Goal: Task Accomplishment & Management: Use online tool/utility

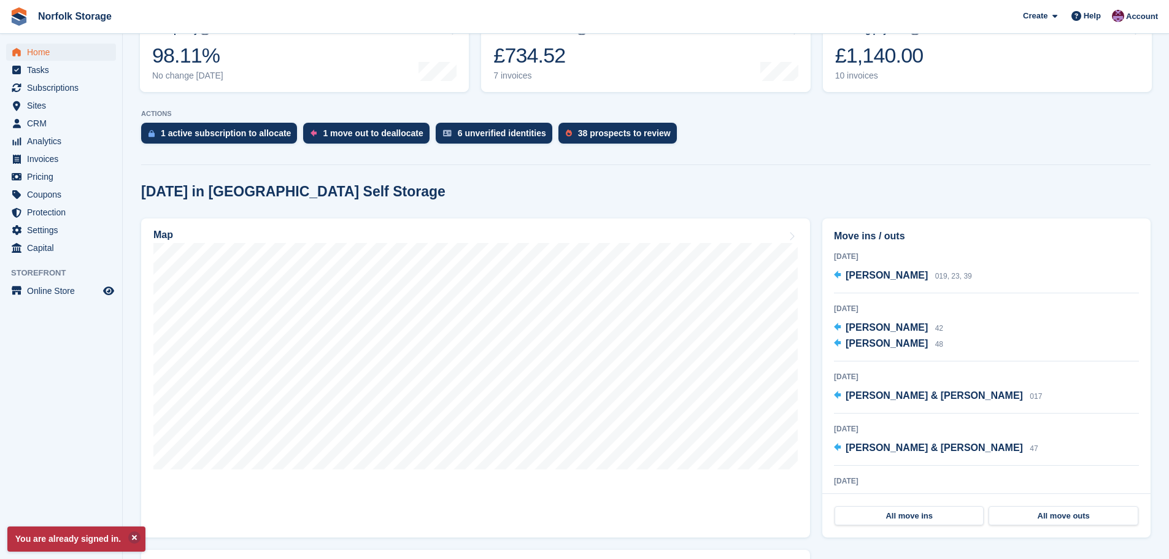
scroll to position [184, 0]
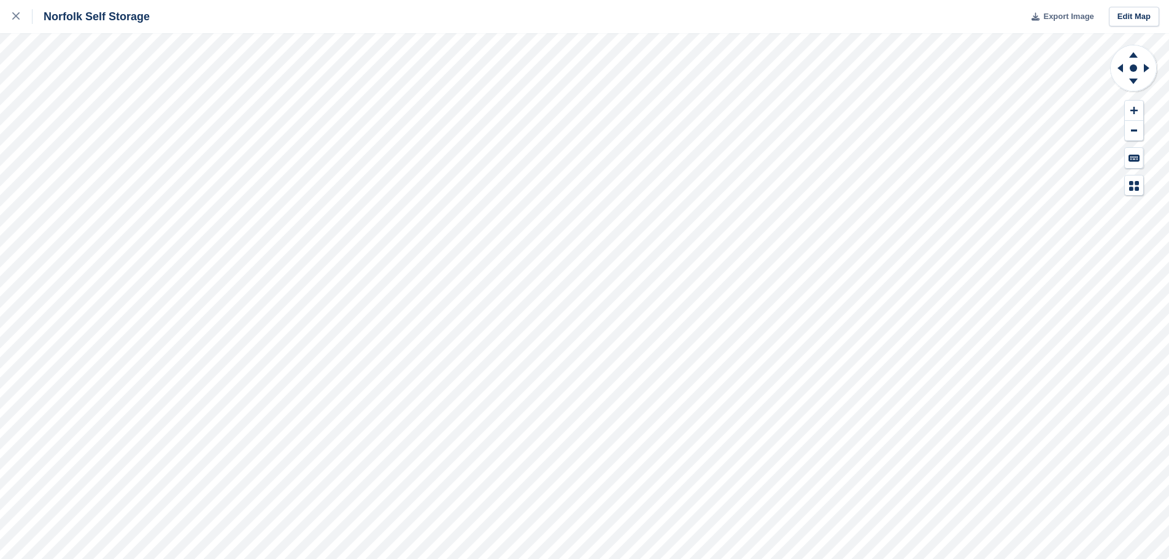
click at [1072, 13] on span "Export Image" at bounding box center [1068, 16] width 50 height 12
click at [1067, 19] on span "Export Image" at bounding box center [1068, 16] width 50 height 12
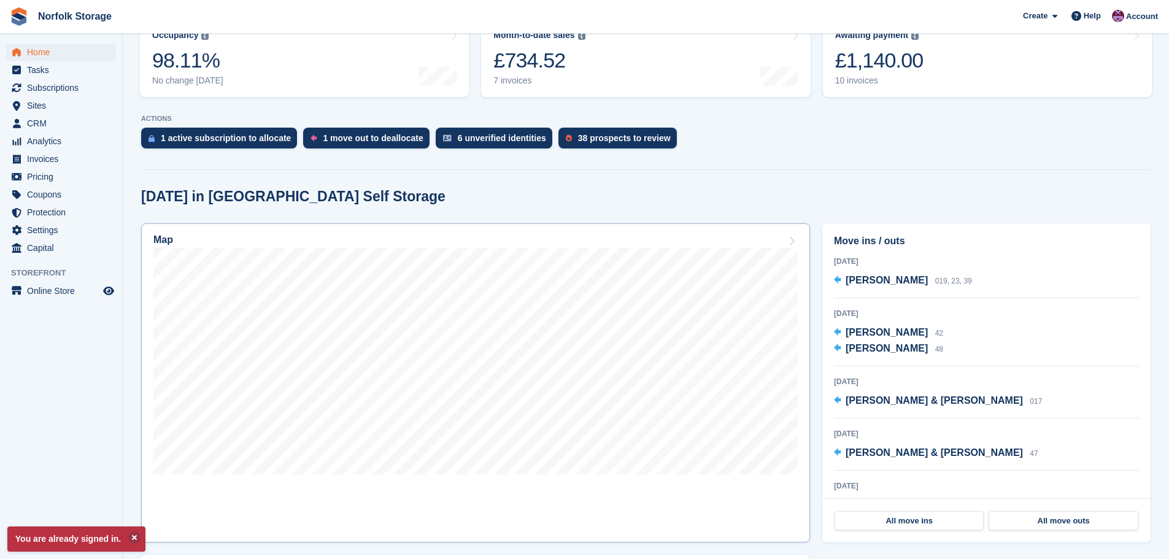
scroll to position [184, 0]
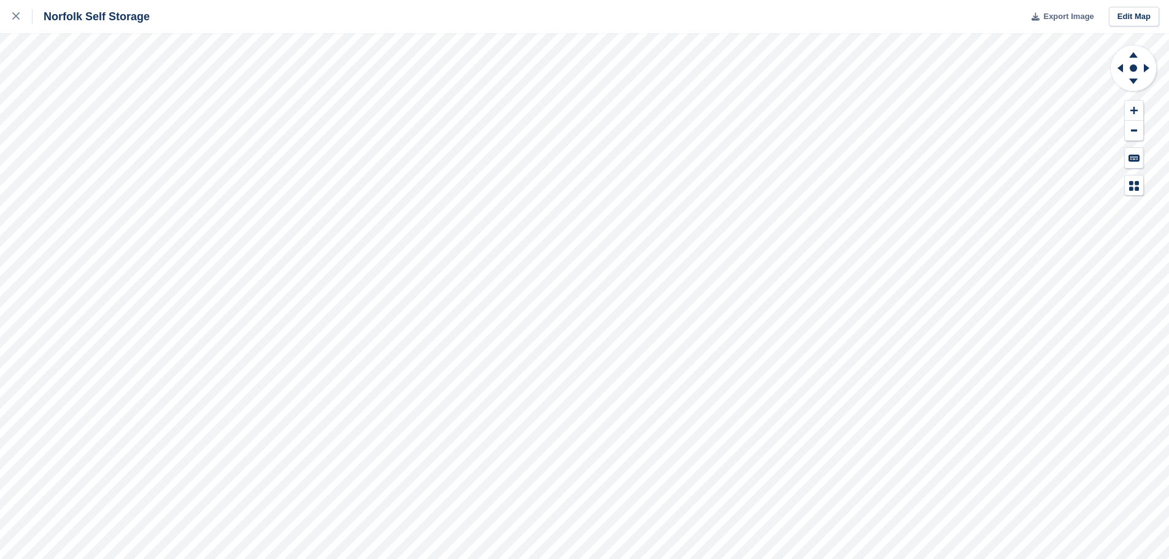
click at [1083, 13] on span "Export Image" at bounding box center [1068, 16] width 50 height 12
